Goal: Information Seeking & Learning: Learn about a topic

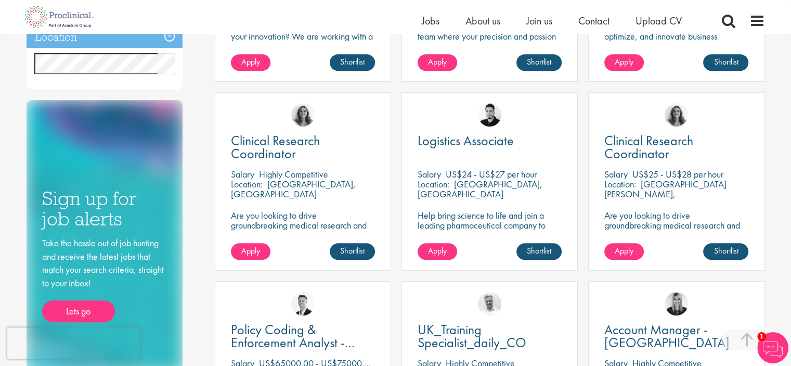
scroll to position [364, 0]
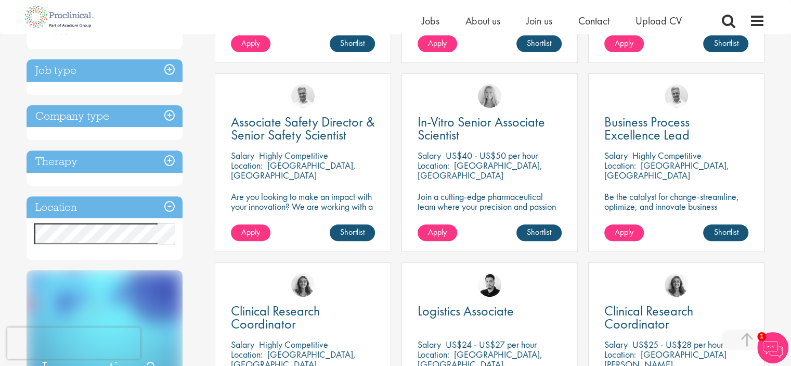
scroll to position [208, 0]
